Goal: Information Seeking & Learning: Find specific fact

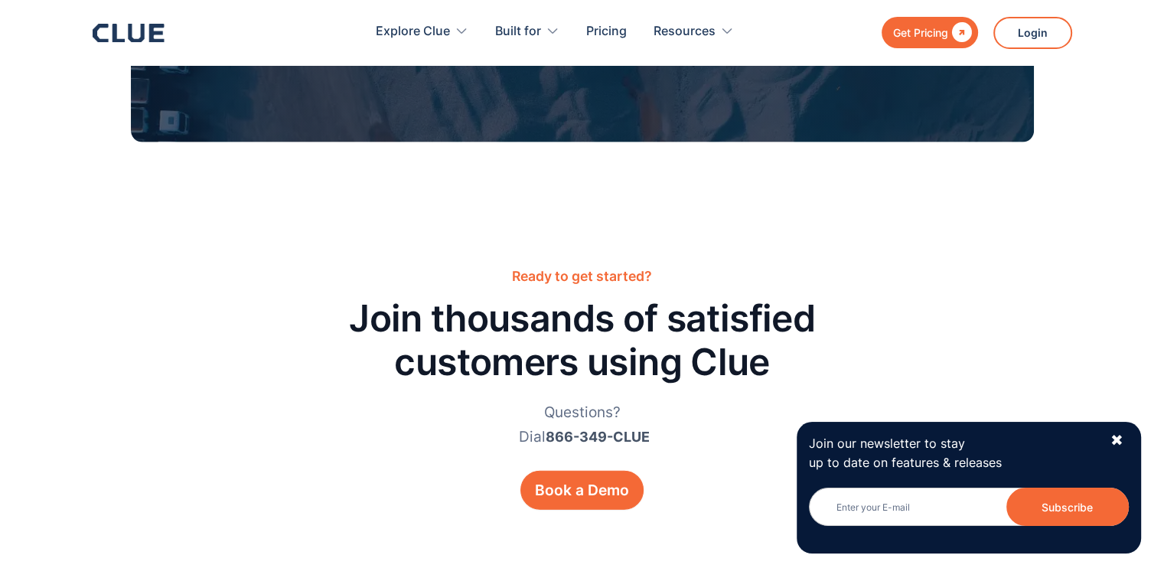
scroll to position [3304, 0]
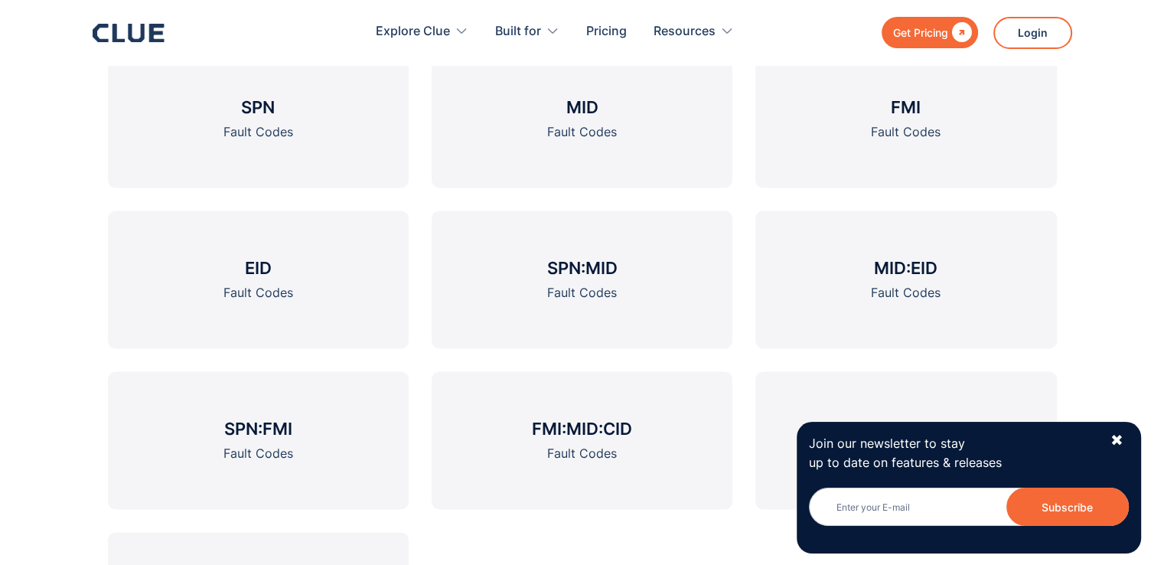
scroll to position [2265, 0]
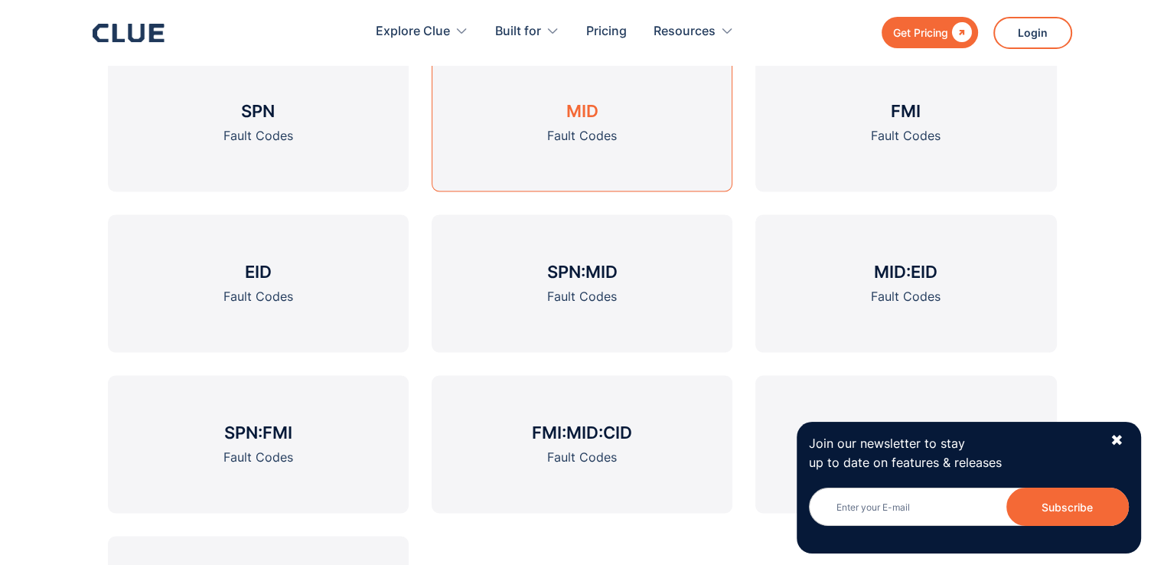
click at [544, 117] on link "MID Fault Codes" at bounding box center [582, 123] width 301 height 138
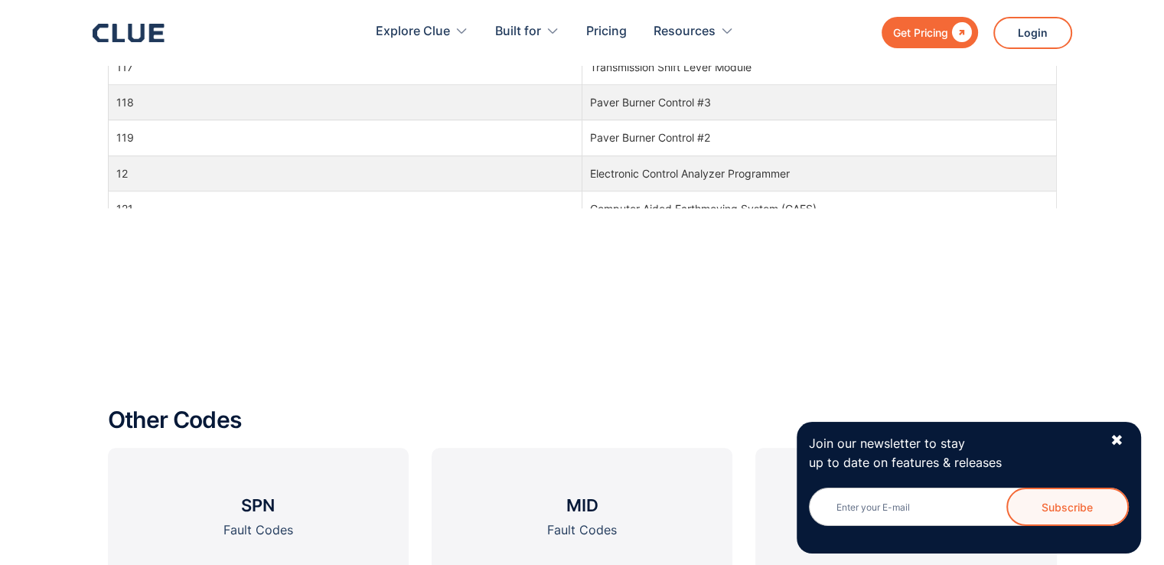
scroll to position [1316, 0]
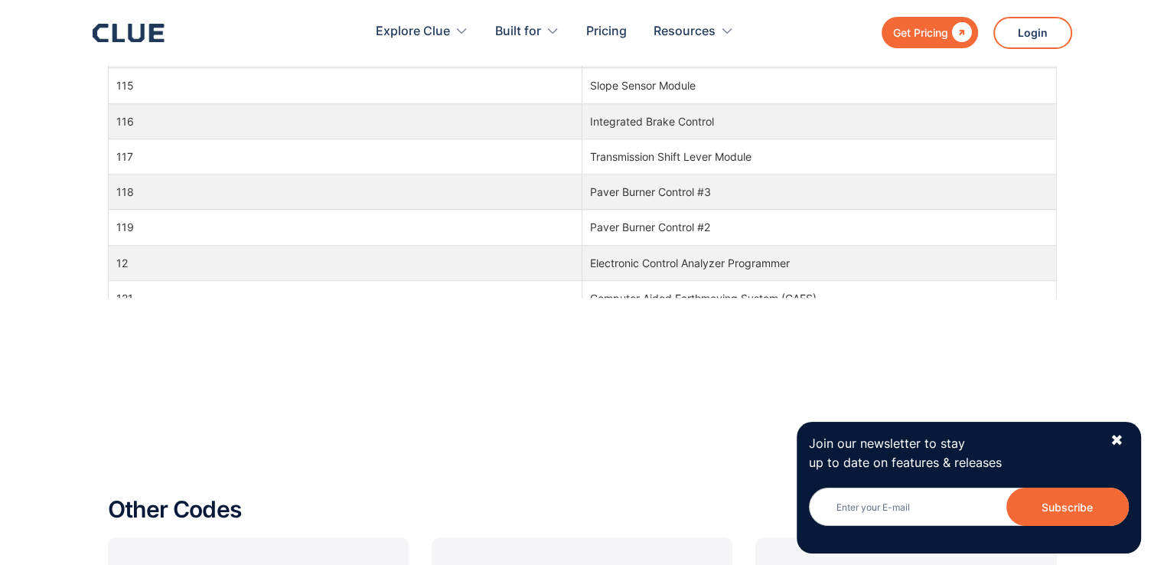
click at [416, 235] on td "119" at bounding box center [345, 227] width 474 height 35
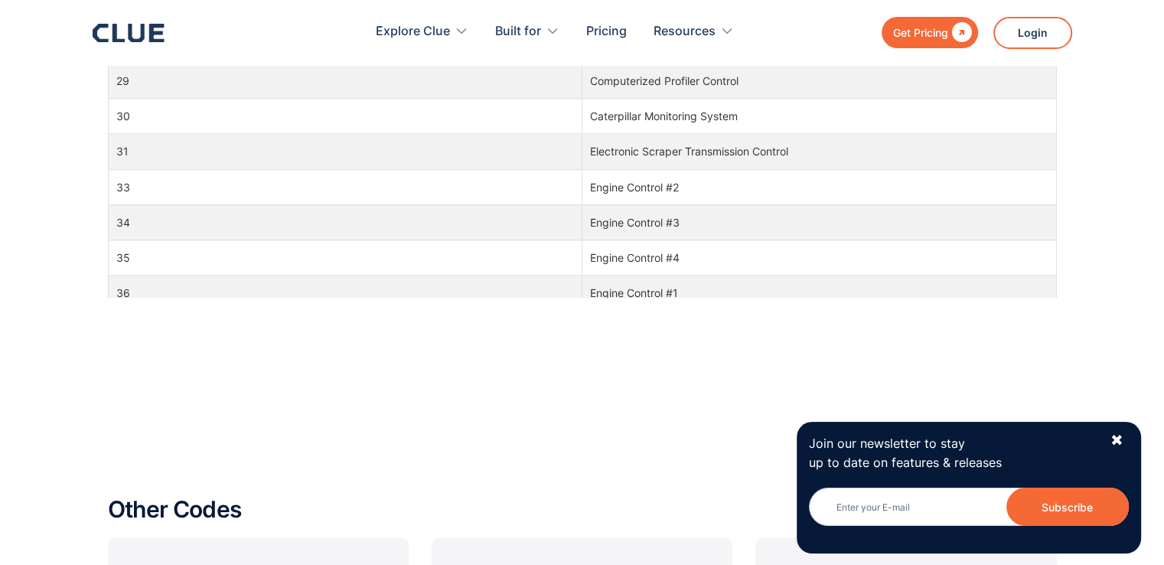
scroll to position [2050, 0]
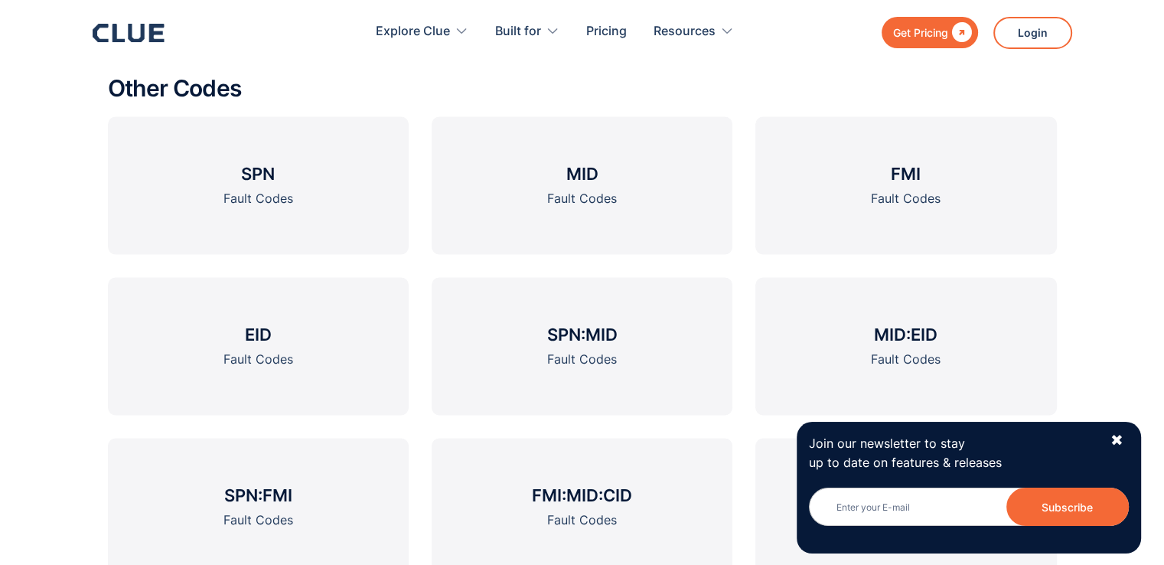
scroll to position [2203, 0]
click at [1113, 438] on div "✖" at bounding box center [1116, 440] width 13 height 19
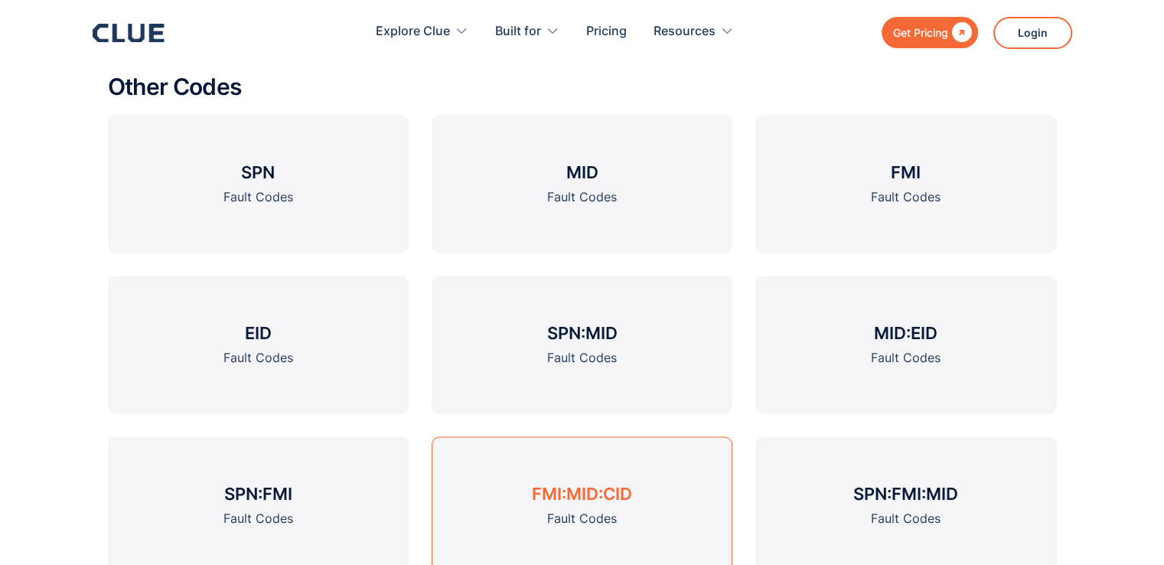
click at [578, 494] on h3 "FMI:MID:CID" at bounding box center [582, 493] width 100 height 23
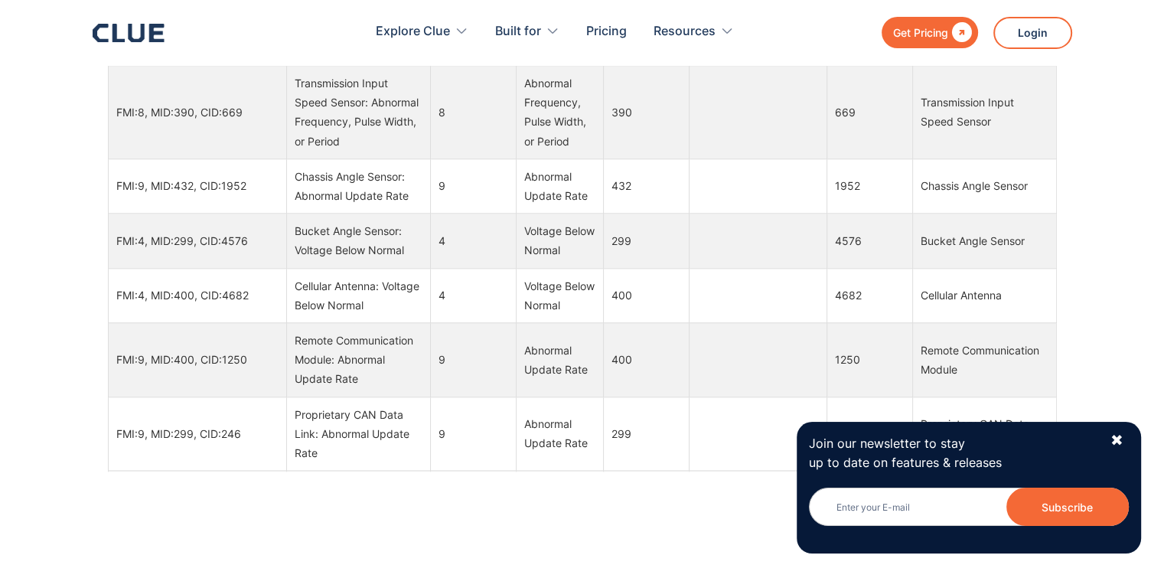
scroll to position [1610, 0]
click at [469, 370] on td "9" at bounding box center [473, 357] width 86 height 74
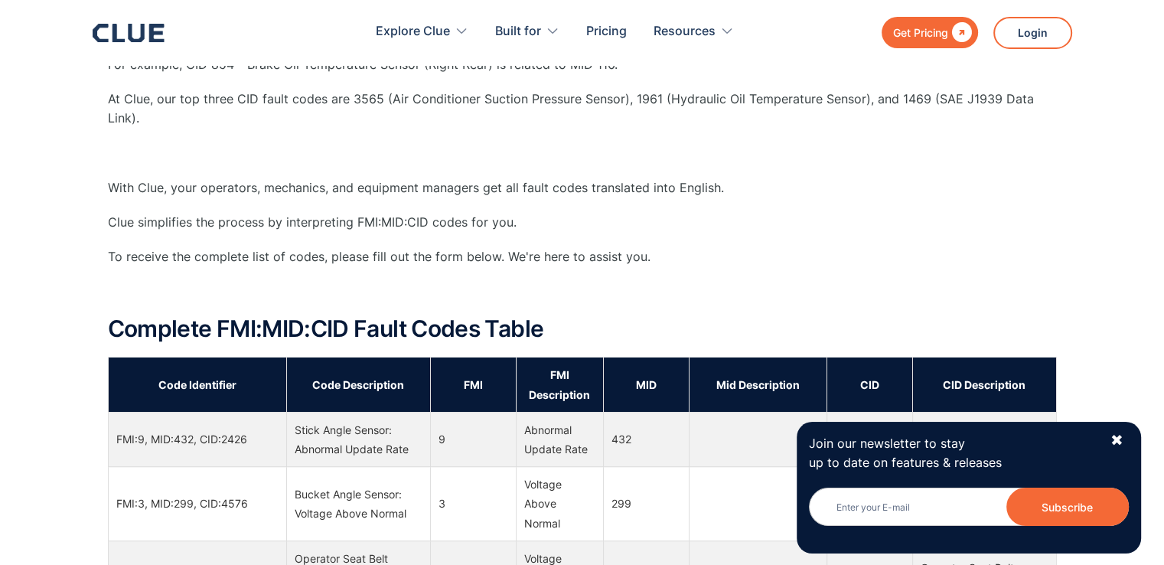
scroll to position [31, 0]
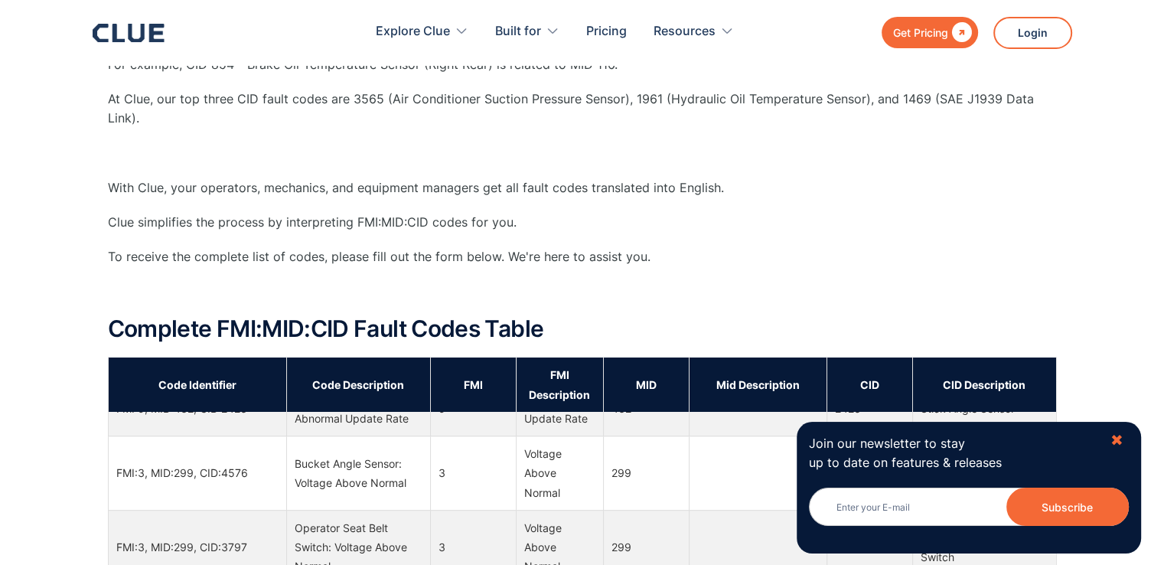
click at [1117, 433] on div "✖" at bounding box center [1116, 440] width 13 height 19
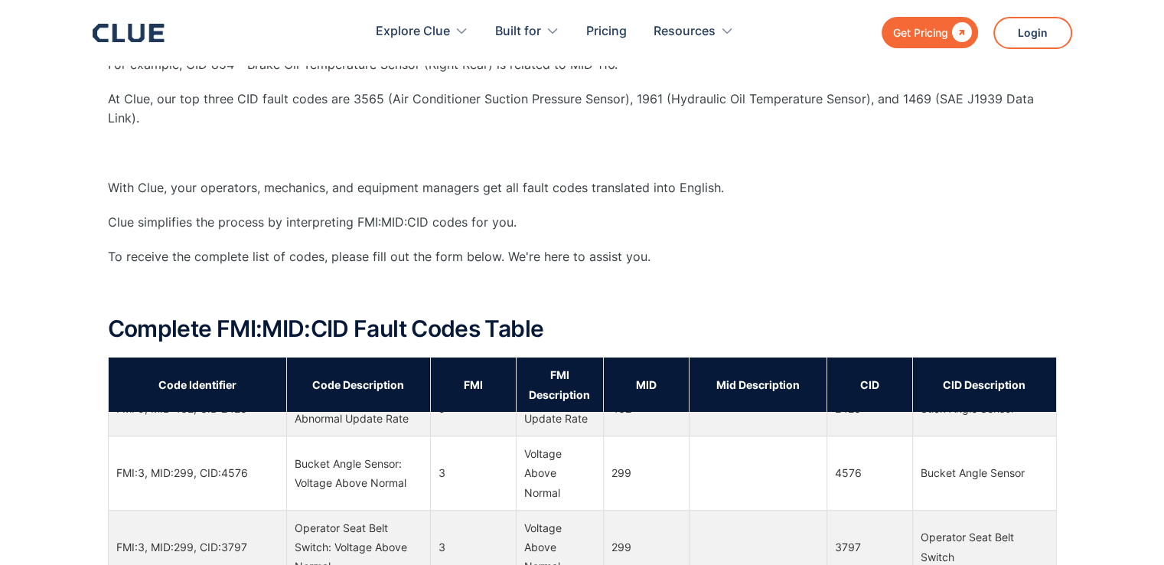
click at [721, 515] on td at bounding box center [758, 547] width 138 height 74
click at [823, 218] on p "Clue simplifies the process by interpreting FMI:MID:CID codes for you." at bounding box center [582, 222] width 949 height 19
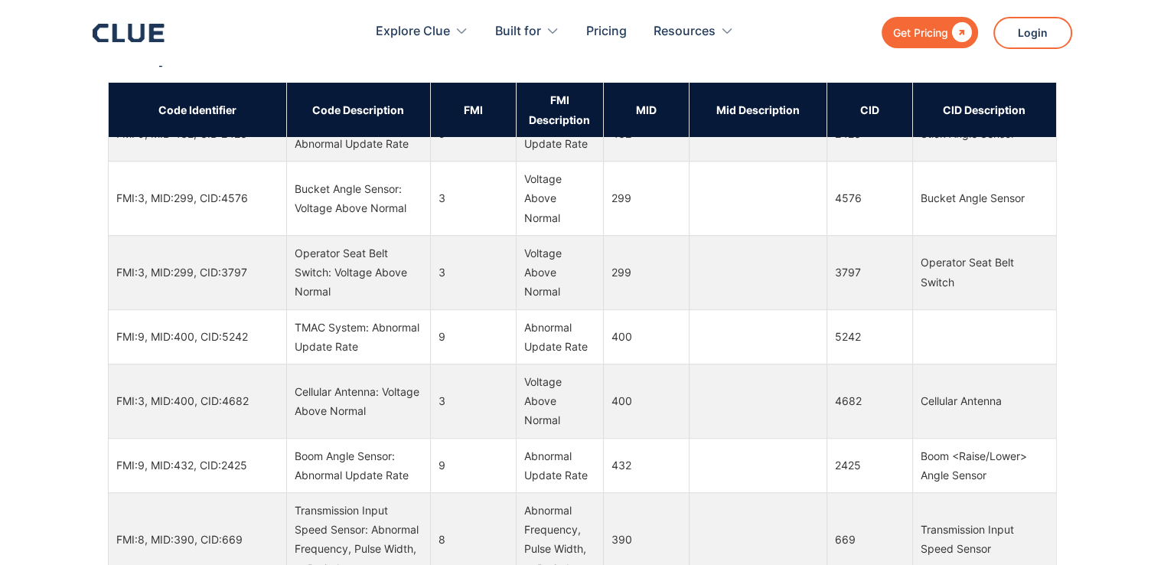
scroll to position [1151, 0]
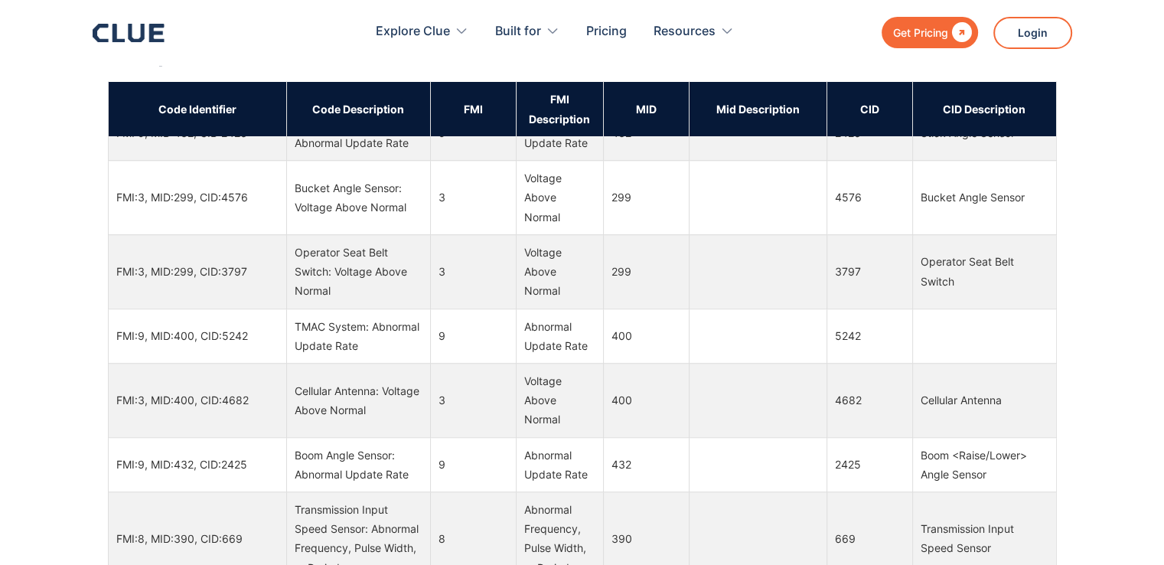
click at [751, 252] on td at bounding box center [758, 271] width 138 height 74
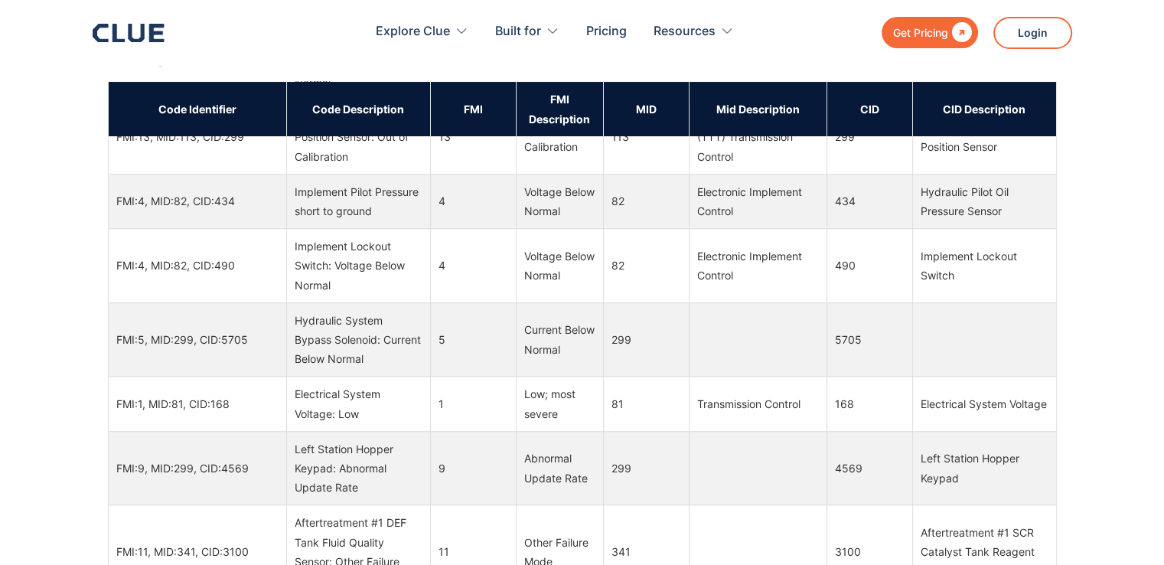
scroll to position [70142, 0]
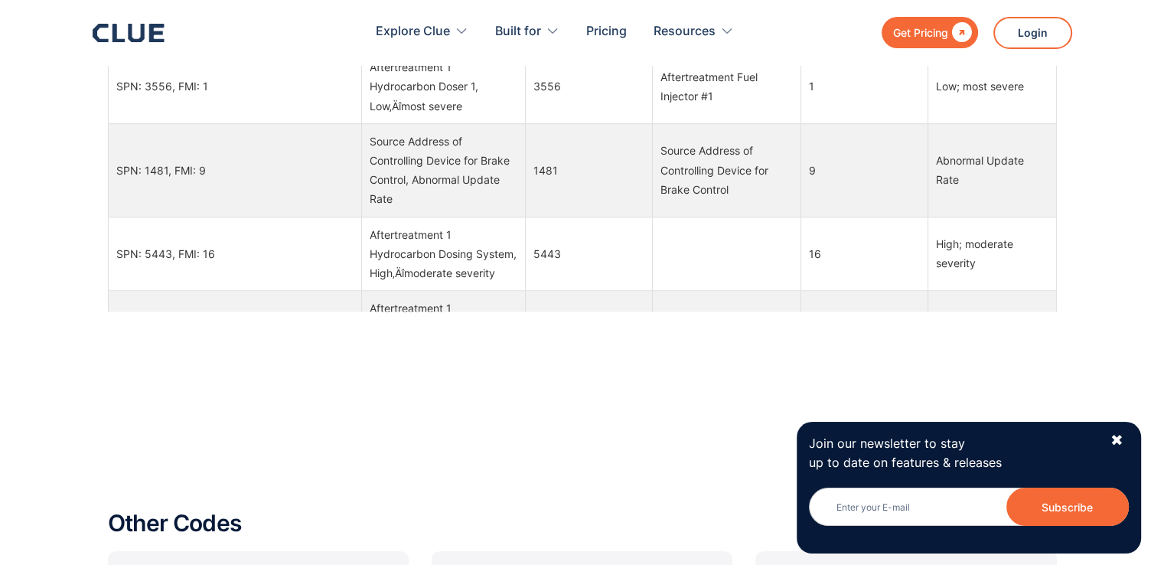
scroll to position [1448, 0]
